Goal: Navigation & Orientation: Find specific page/section

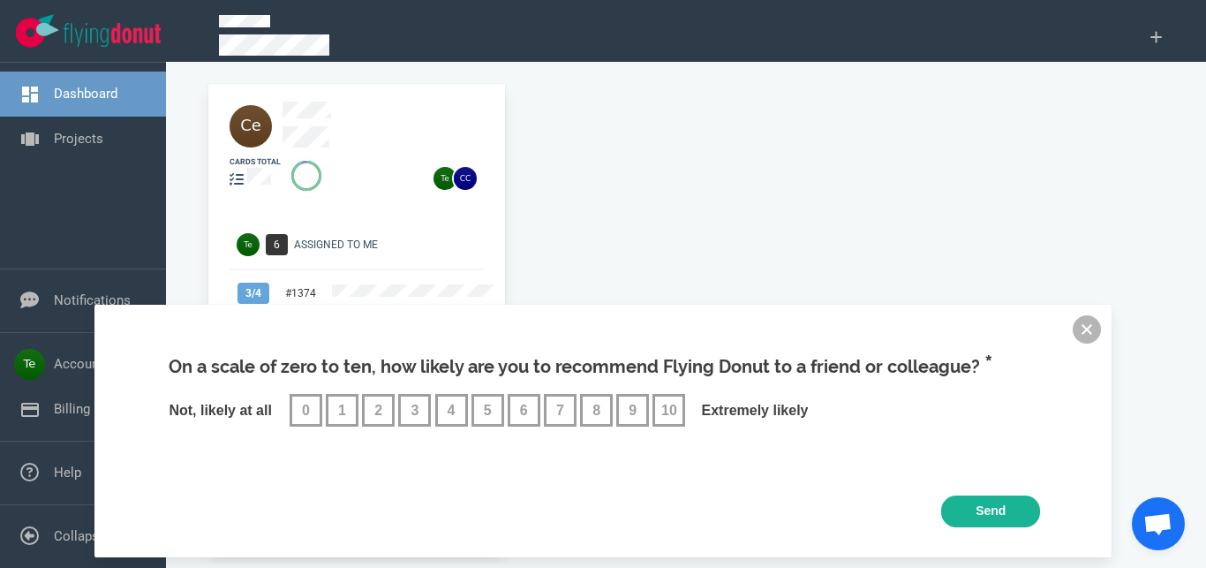
drag, startPoint x: 1087, startPoint y: 335, endPoint x: 887, endPoint y: 262, distance: 212.3
click at [1087, 334] on button at bounding box center [1087, 329] width 28 height 28
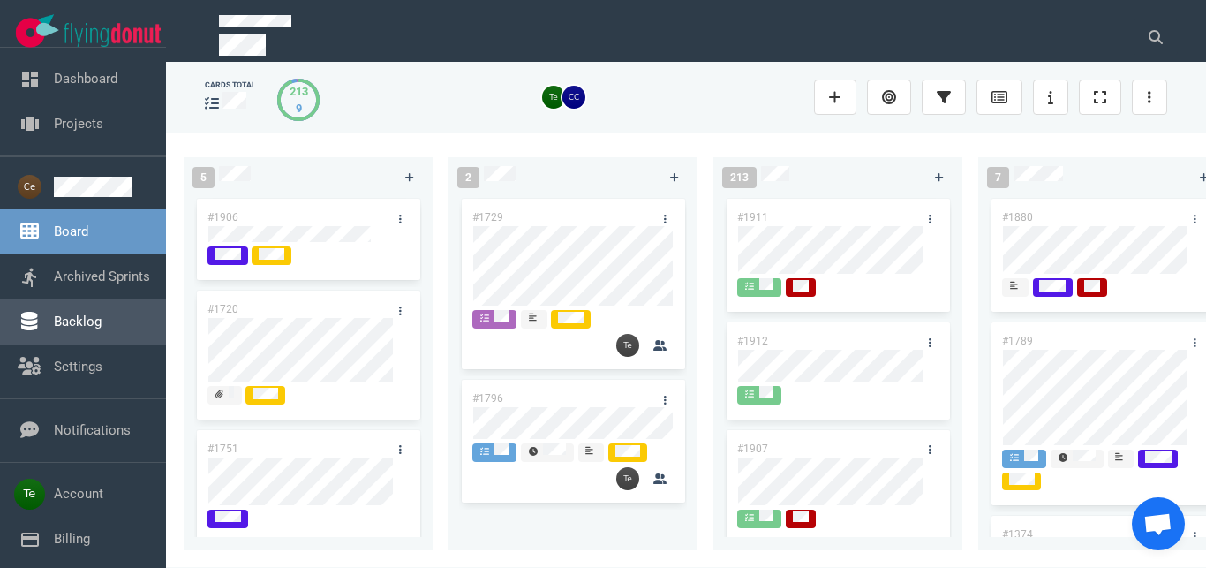
click at [65, 322] on link "Backlog" at bounding box center [78, 321] width 48 height 16
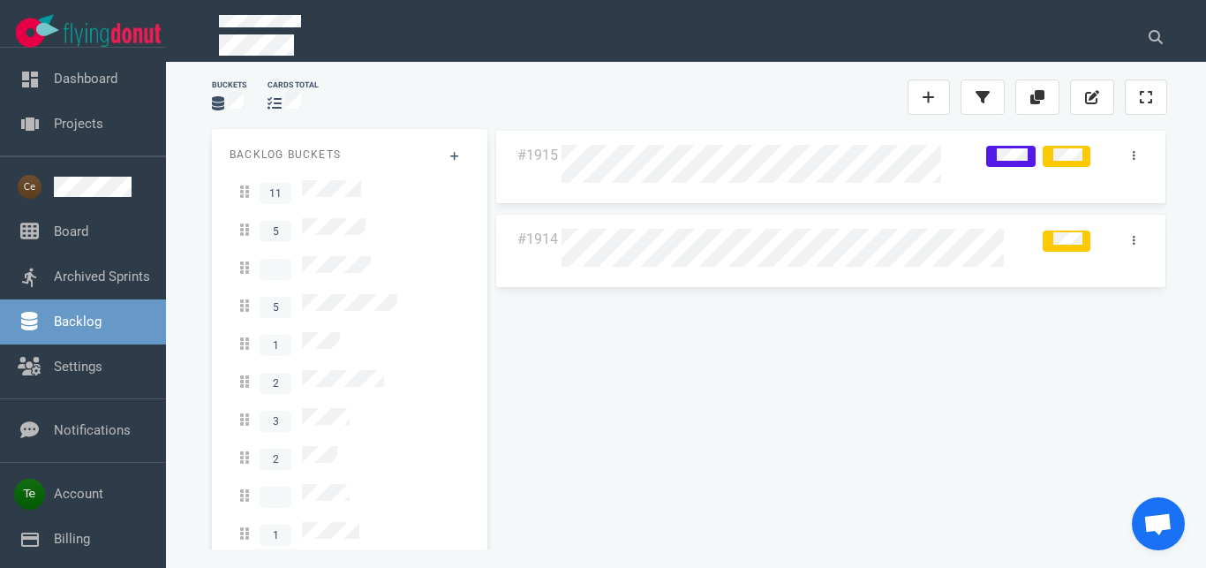
click at [668, 268] on div at bounding box center [790, 251] width 457 height 44
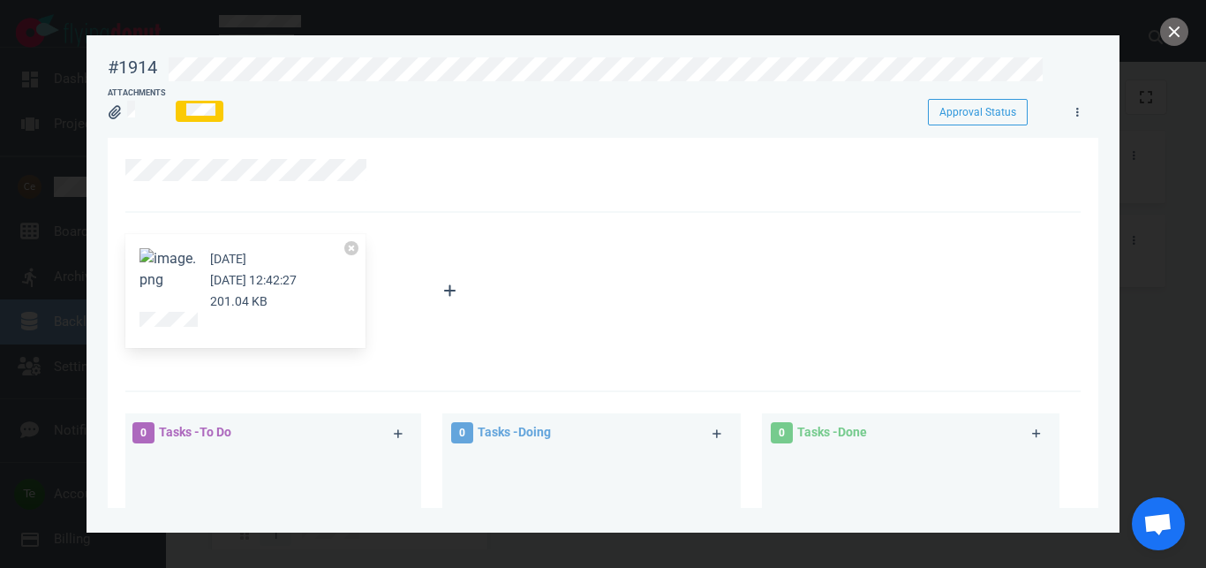
click at [172, 260] on button "Zoom image" at bounding box center [168, 269] width 57 height 42
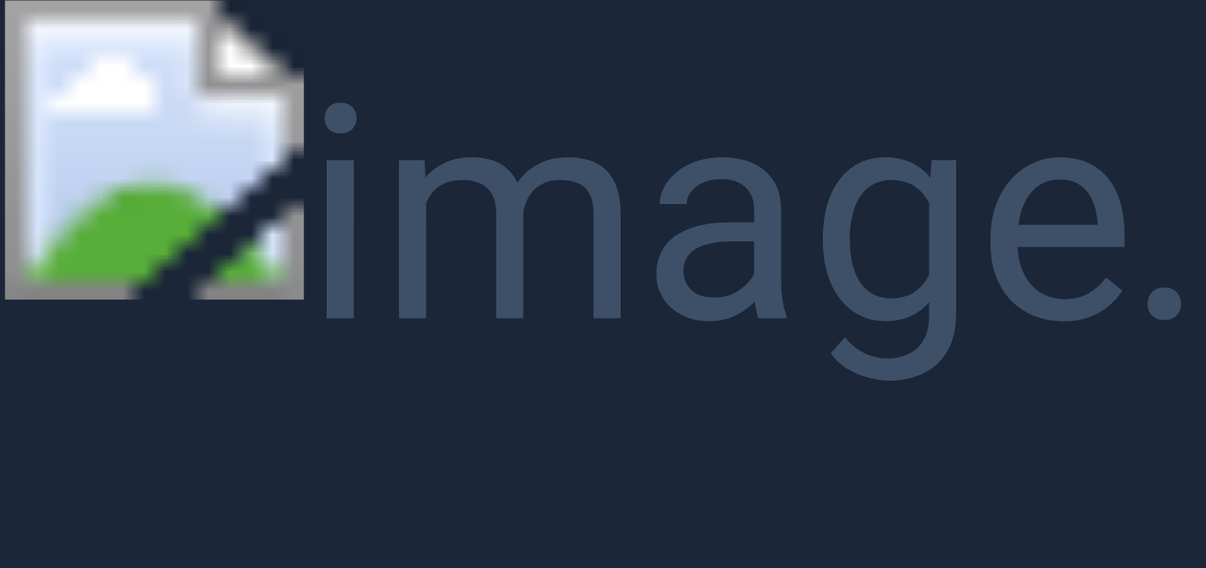
click at [604, 59] on button "Unzoom image" at bounding box center [603, 284] width 1206 height 568
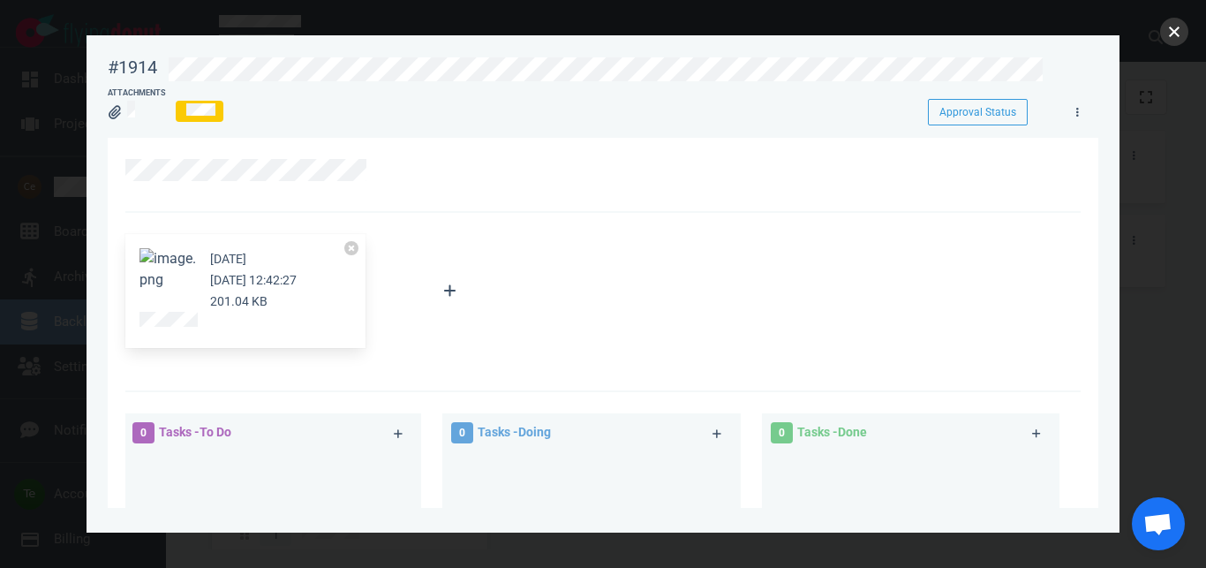
click at [1177, 38] on button "close" at bounding box center [1174, 32] width 28 height 28
click at [451, 295] on icon at bounding box center [450, 290] width 12 height 14
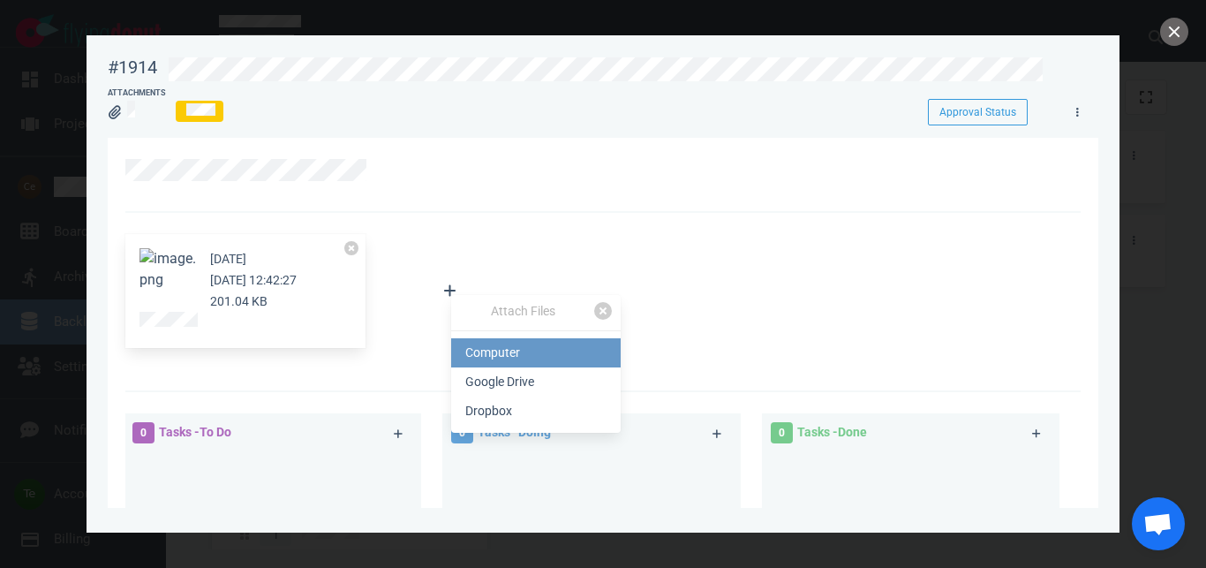
click at [517, 362] on link "Computer" at bounding box center [536, 352] width 170 height 29
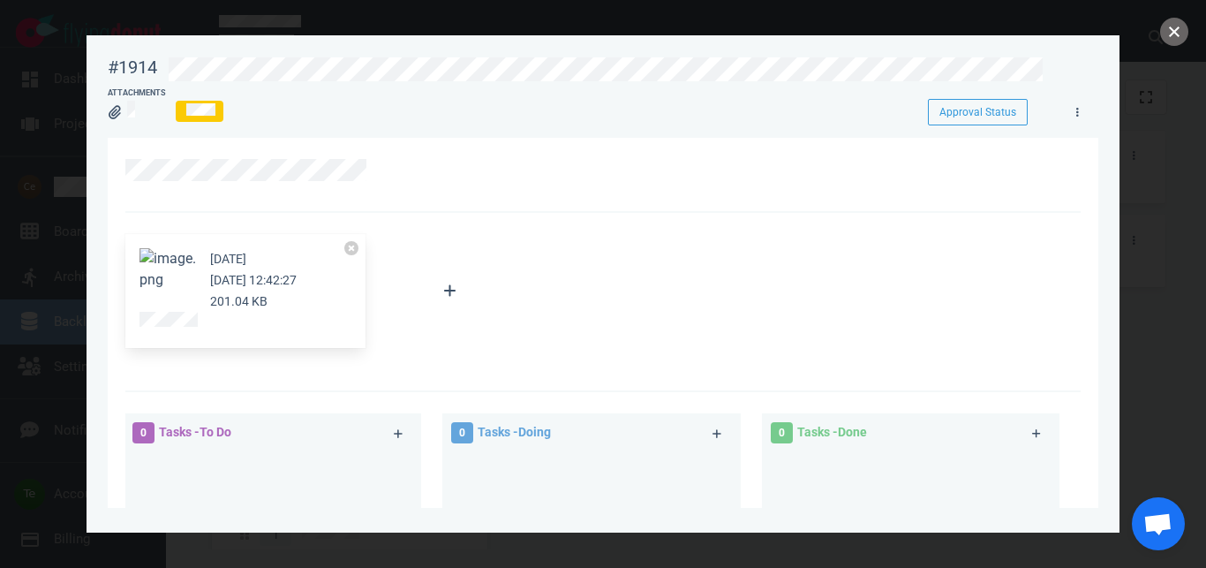
drag, startPoint x: 1174, startPoint y: 36, endPoint x: 735, endPoint y: 37, distance: 439.7
click at [1173, 36] on button "close" at bounding box center [1174, 32] width 28 height 28
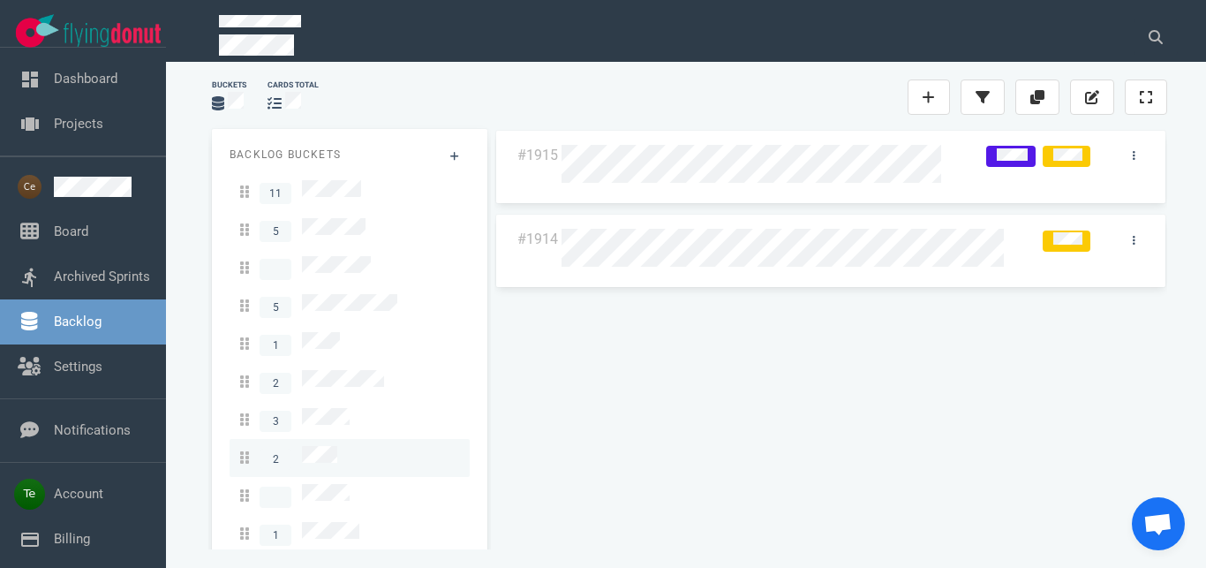
click at [343, 446] on div "2" at bounding box center [349, 458] width 219 height 24
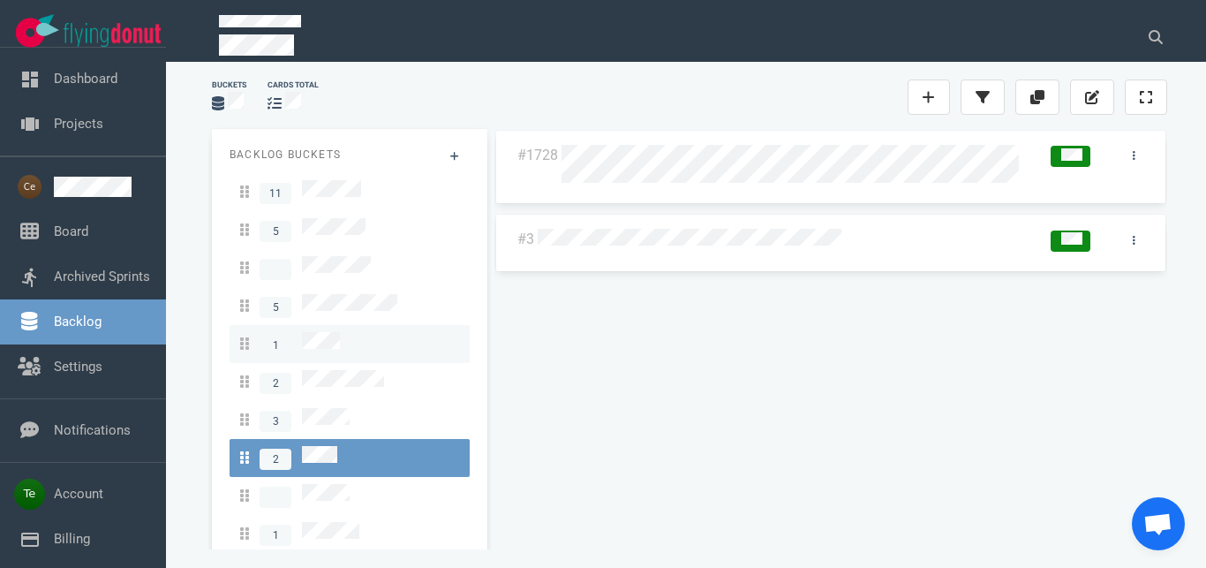
click at [346, 325] on link "1" at bounding box center [350, 344] width 240 height 38
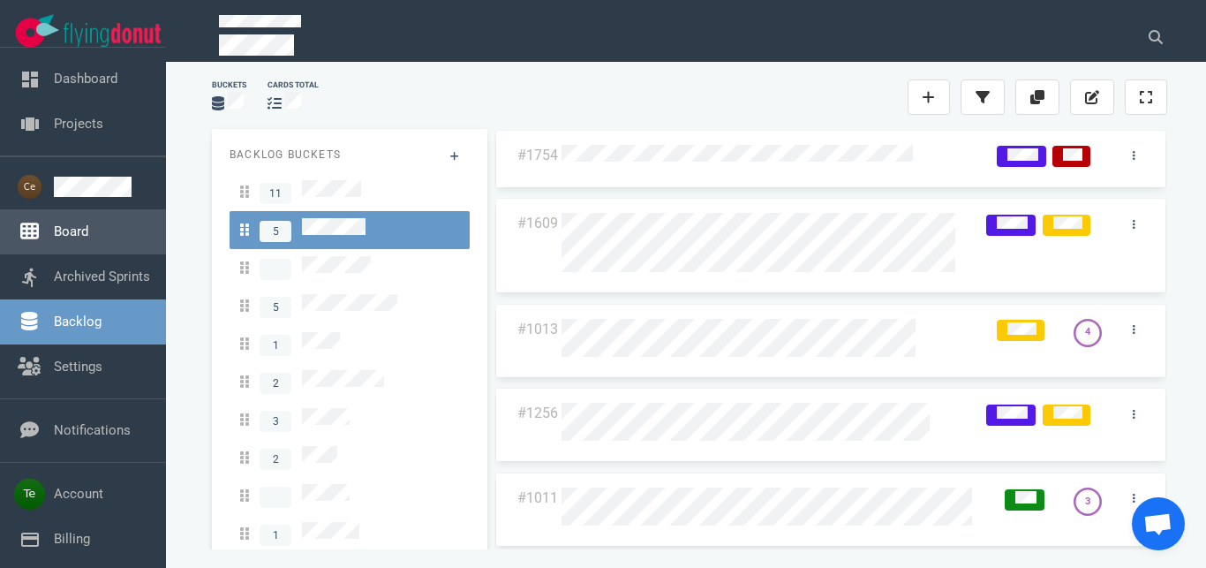
click at [67, 234] on link "Board" at bounding box center [71, 231] width 34 height 16
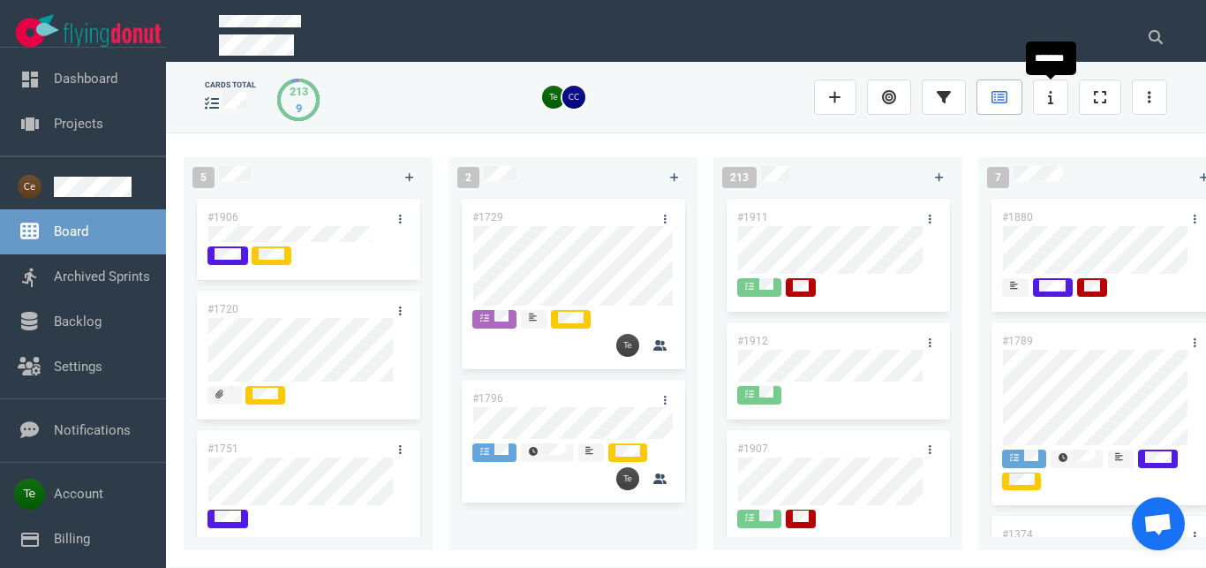
click at [997, 94] on icon at bounding box center [1000, 97] width 16 height 14
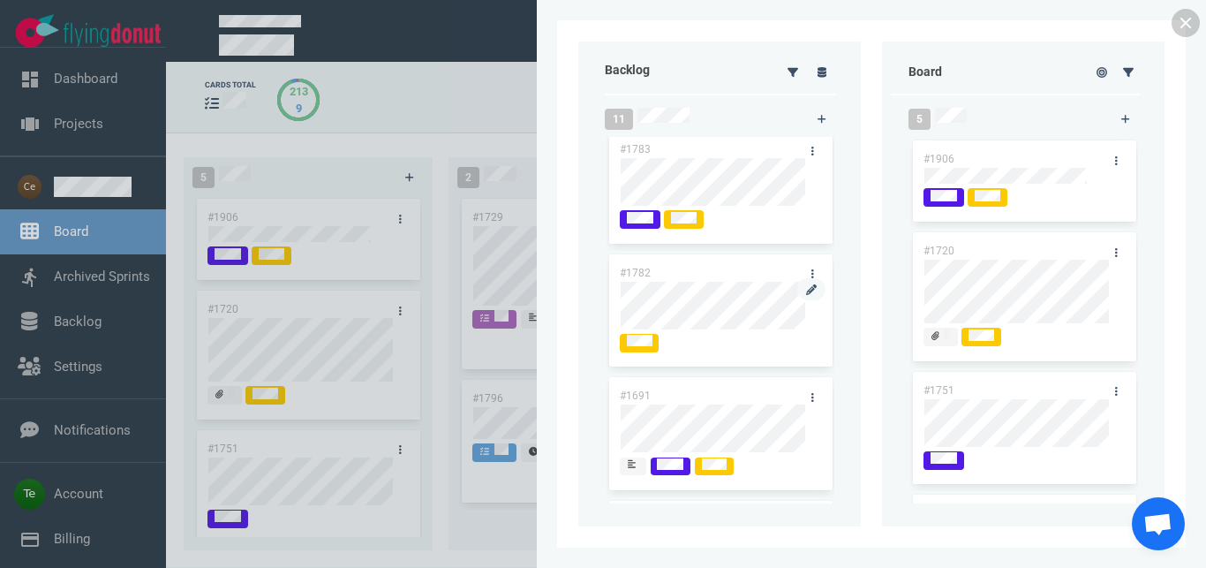
scroll to position [350, 0]
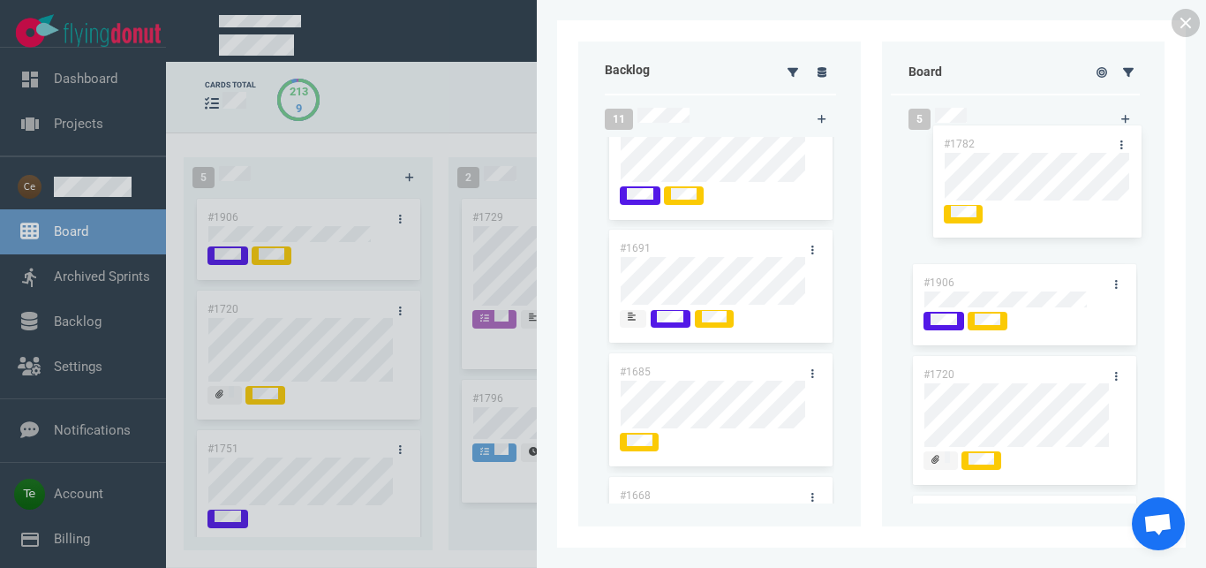
drag, startPoint x: 696, startPoint y: 246, endPoint x: 1016, endPoint y: 133, distance: 339.9
click at [834, 227] on div "#1782" at bounding box center [721, 289] width 228 height 124
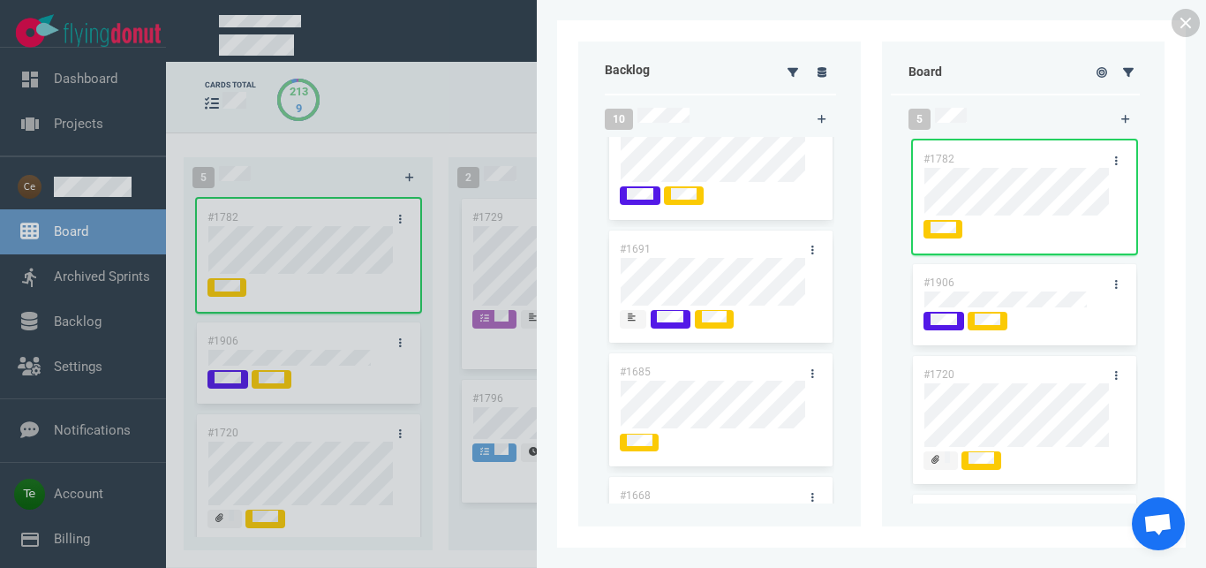
drag, startPoint x: 1184, startPoint y: 22, endPoint x: 873, endPoint y: 108, distance: 322.4
click at [1180, 21] on link at bounding box center [1186, 23] width 28 height 28
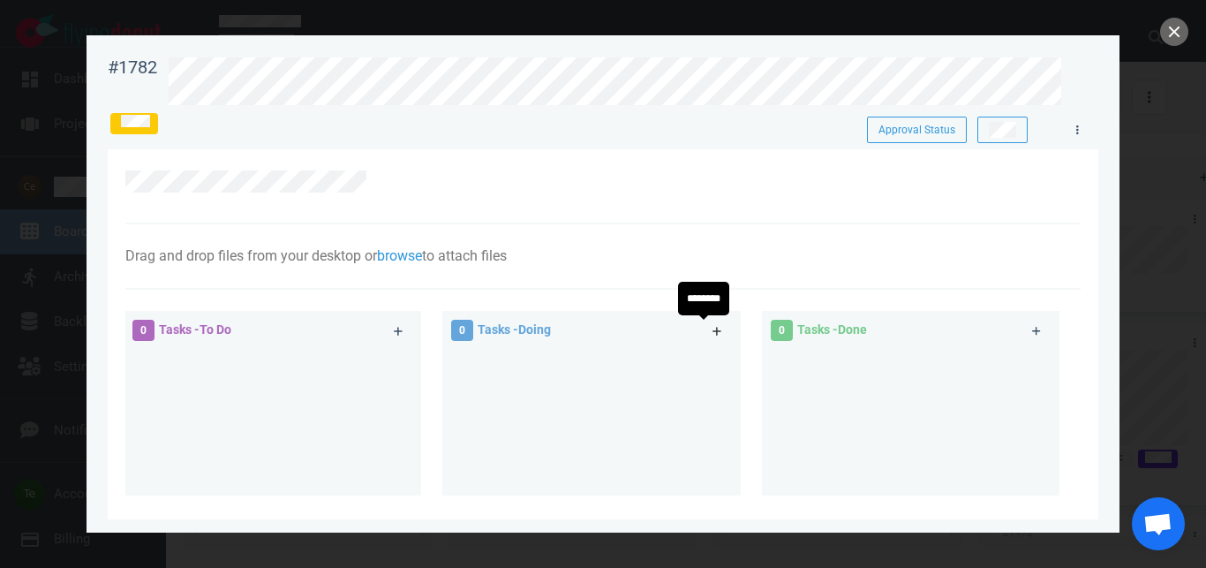
click at [713, 328] on icon at bounding box center [718, 331] width 10 height 11
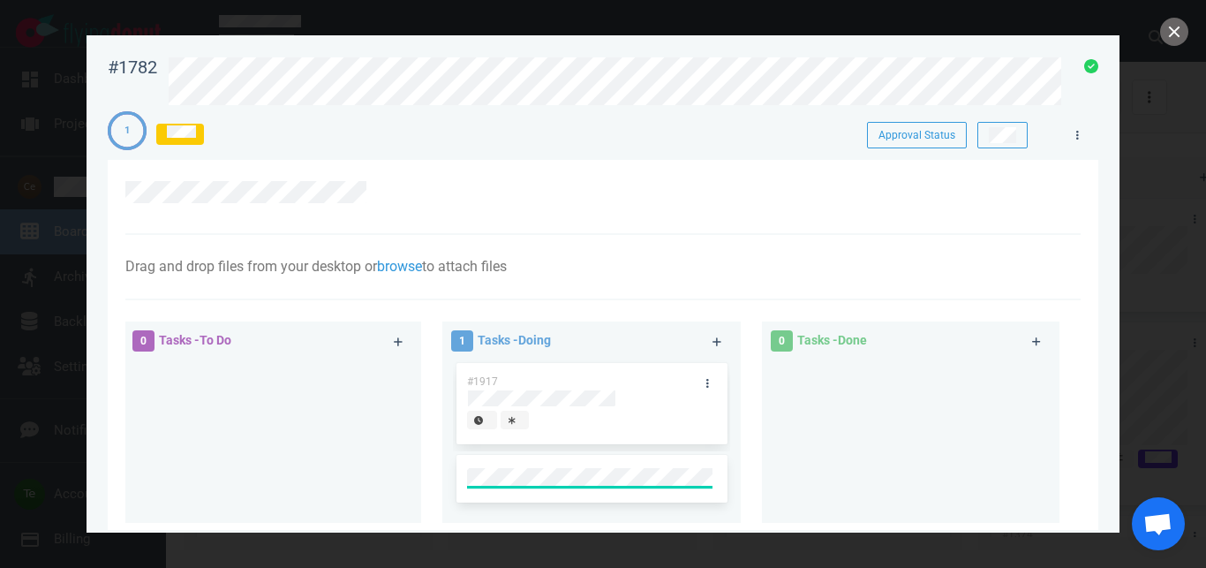
drag, startPoint x: 508, startPoint y: 423, endPoint x: 523, endPoint y: 444, distance: 26.0
click at [509, 423] on icon at bounding box center [512, 420] width 7 height 9
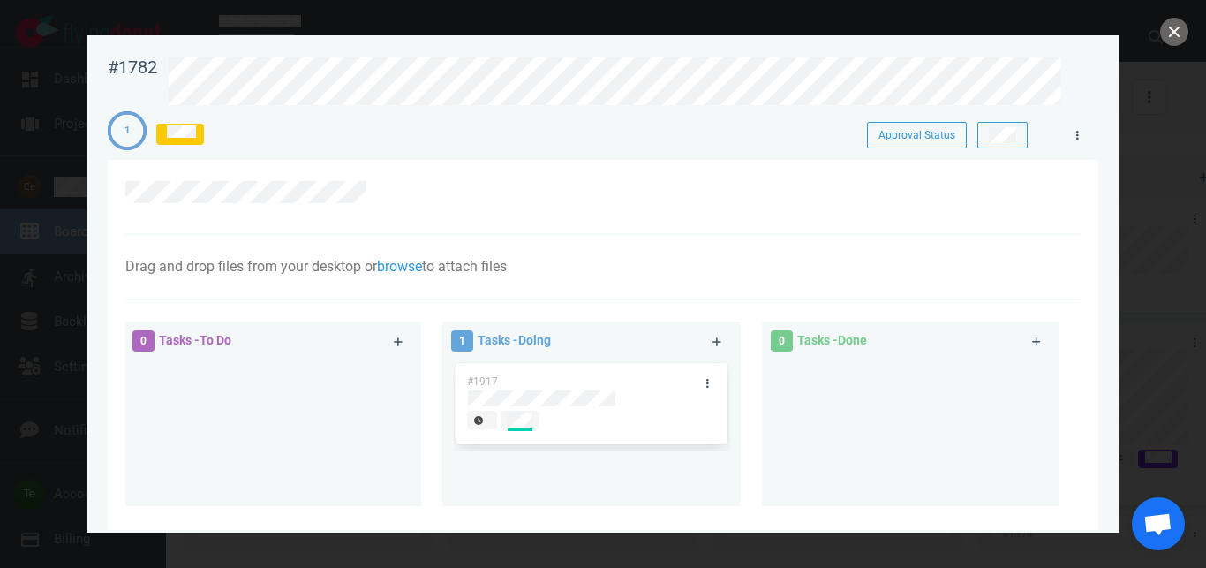
scroll to position [0, 4]
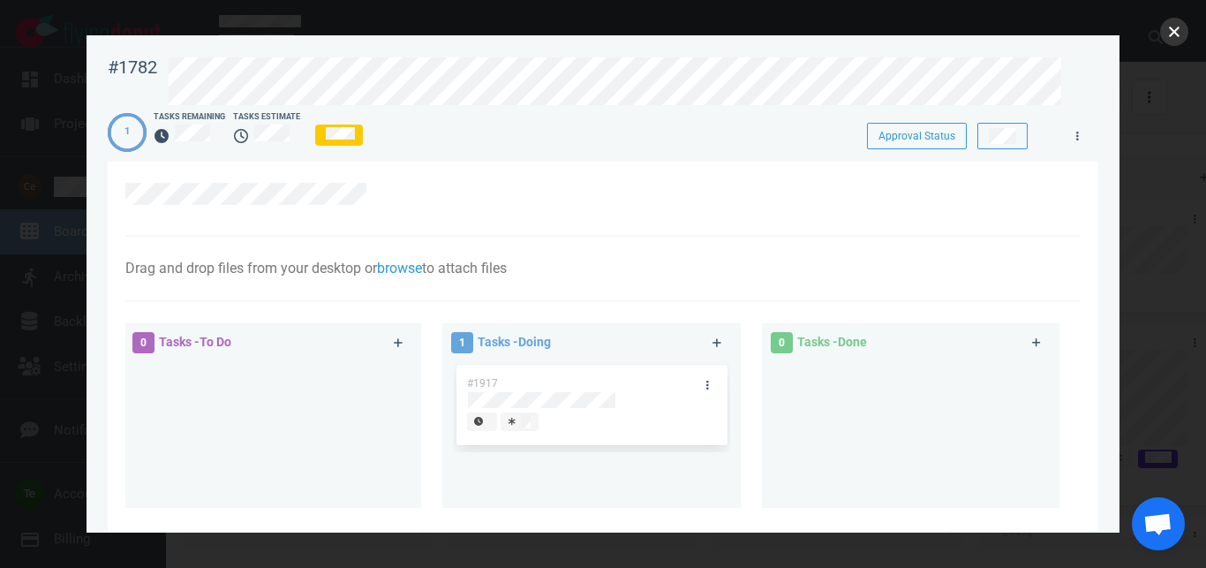
click at [1170, 35] on button "close" at bounding box center [1174, 32] width 28 height 28
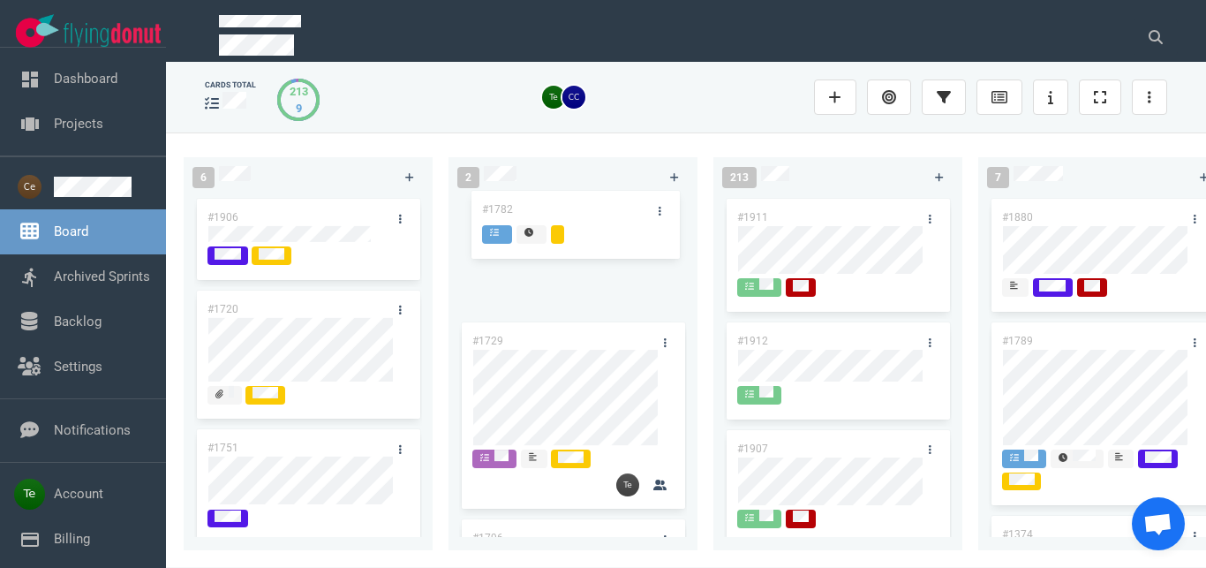
drag, startPoint x: 291, startPoint y: 209, endPoint x: 564, endPoint y: 204, distance: 273.8
click at [422, 204] on div "#1782" at bounding box center [308, 257] width 228 height 124
